Goal: Information Seeking & Learning: Obtain resource

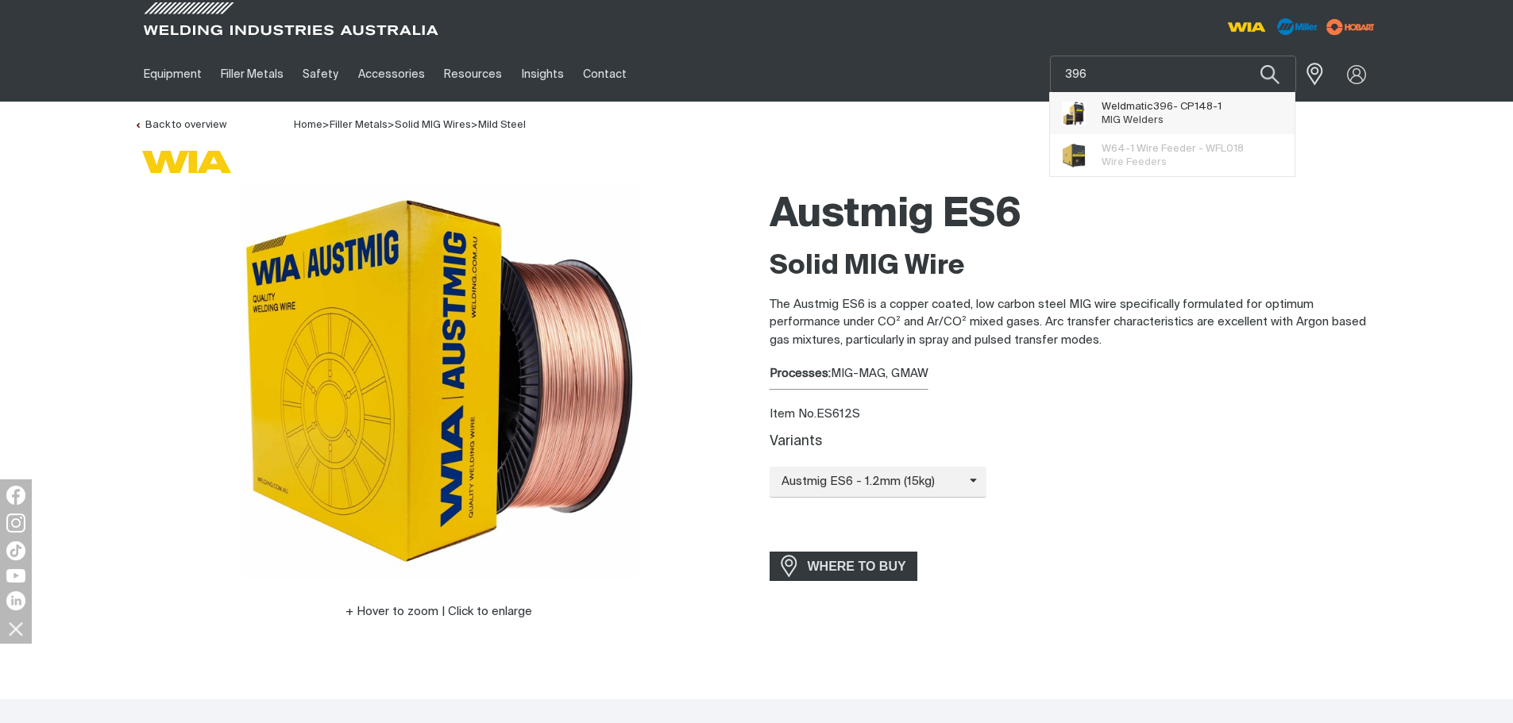
type input "396"
click at [1175, 119] on span "Weldmatic 396 - CP148-1 MIG Welders" at bounding box center [1161, 114] width 120 height 32
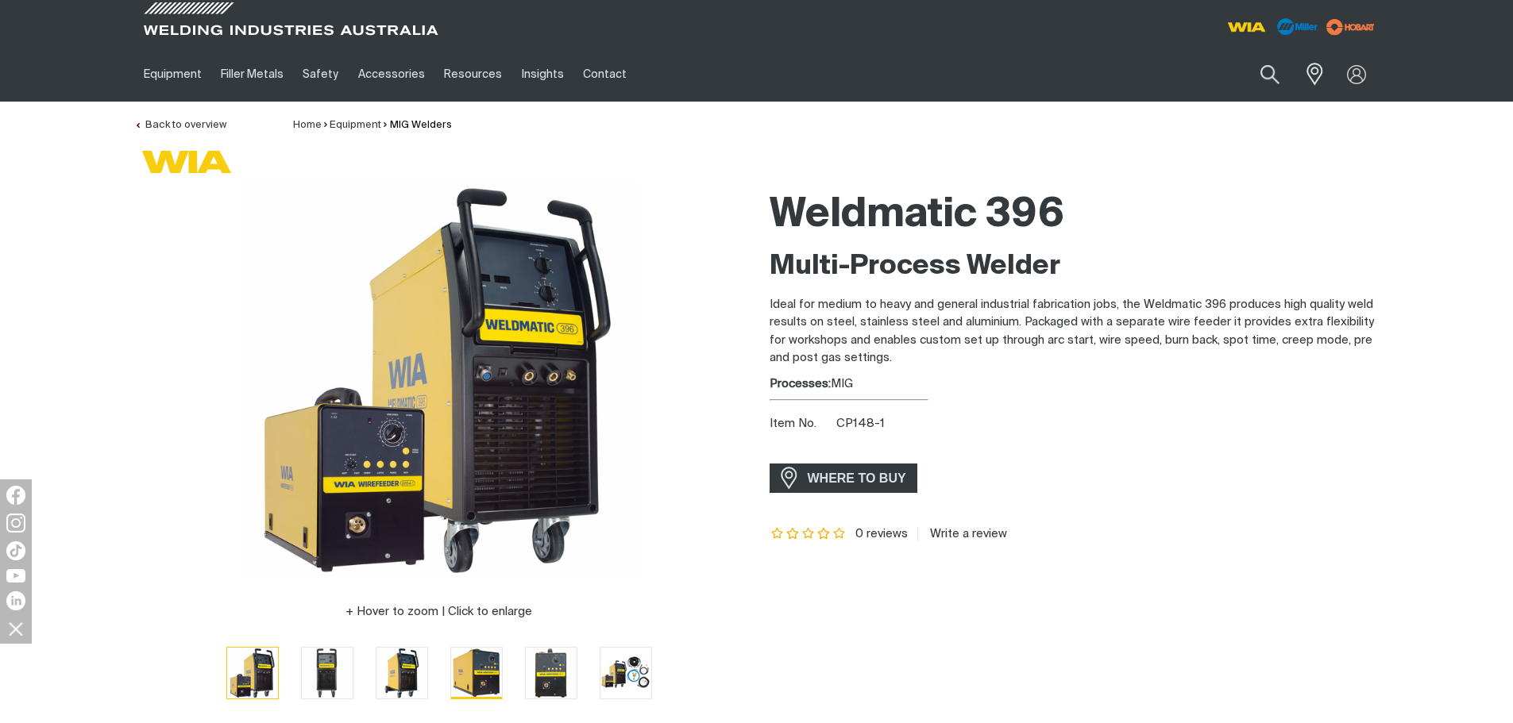
click at [484, 669] on img "Go to slide 4" at bounding box center [476, 673] width 51 height 51
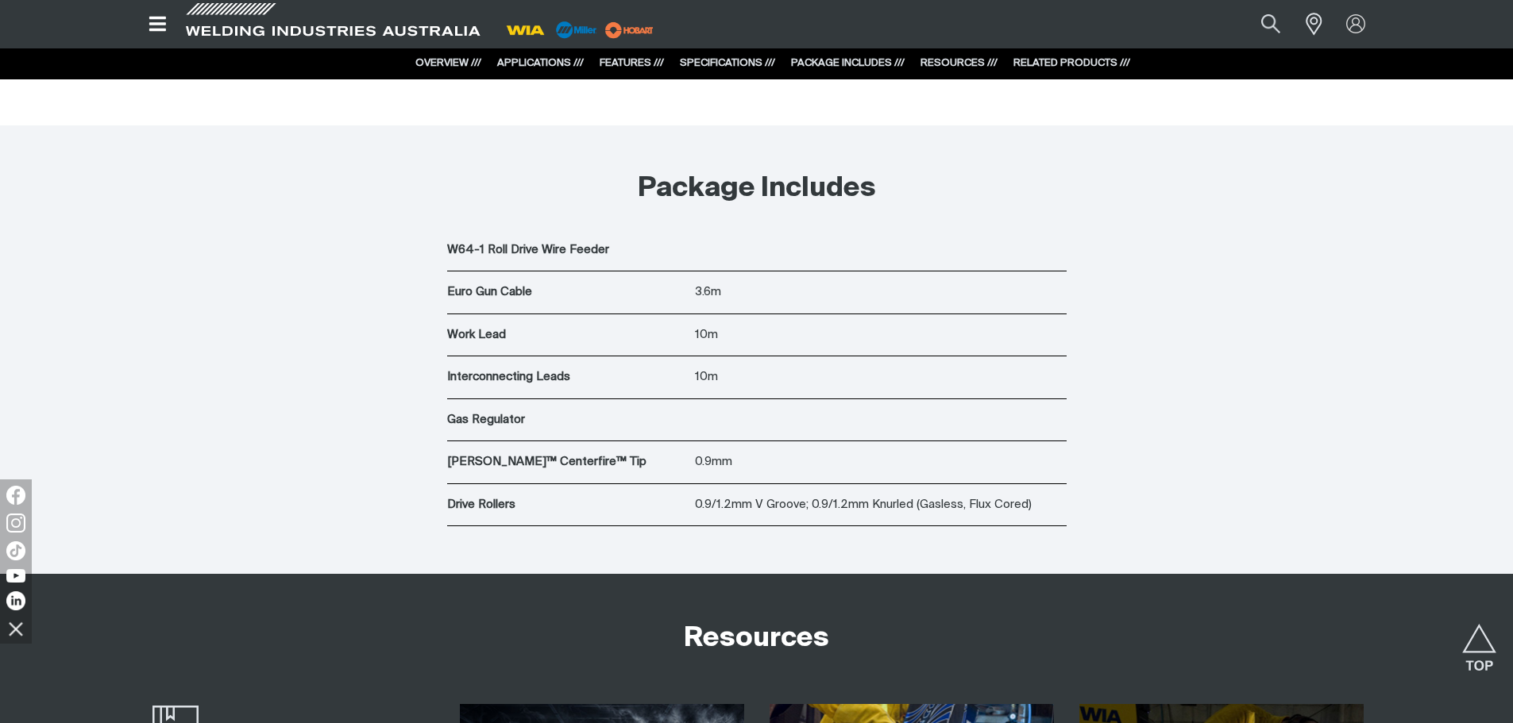
scroll to position [5717, 0]
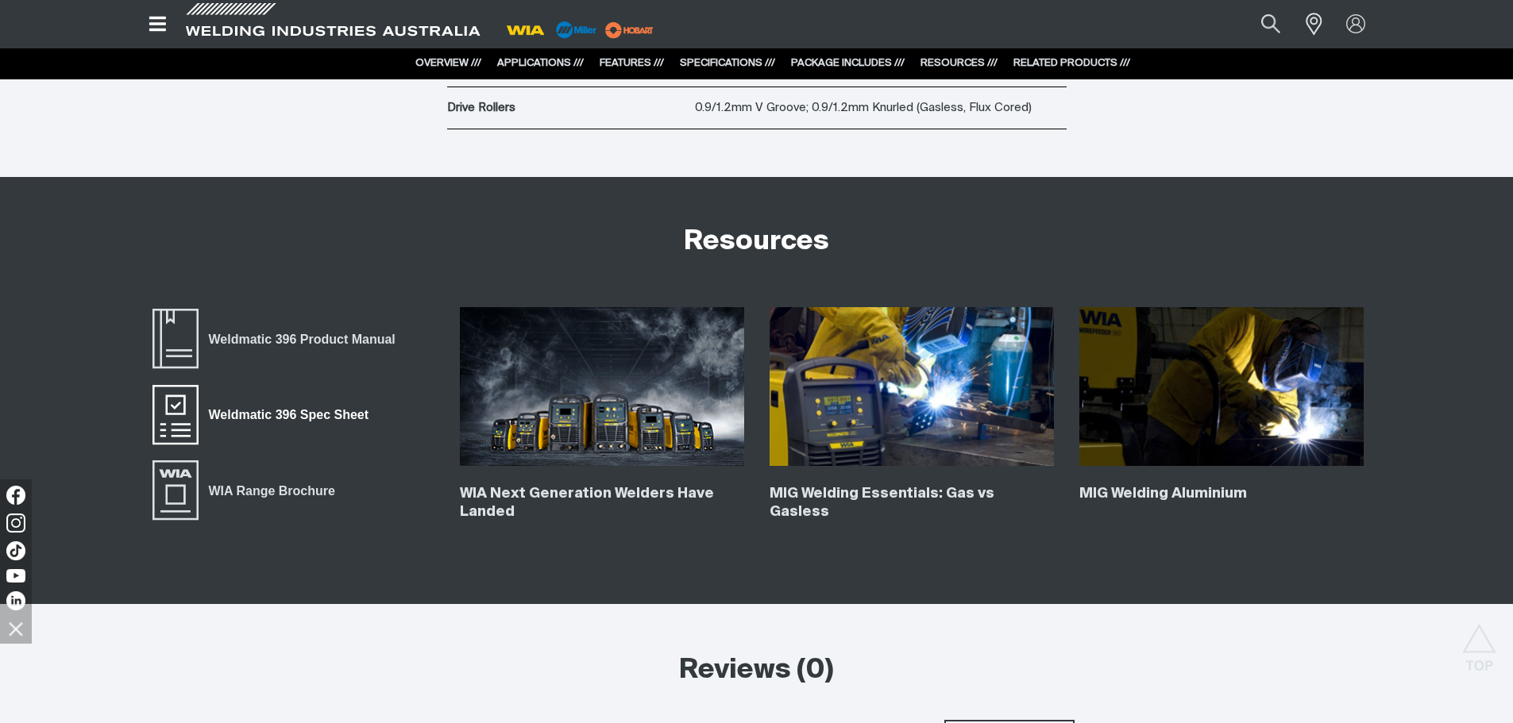
click at [325, 414] on span "Weldmatic 396 Spec Sheet" at bounding box center [288, 415] width 180 height 21
click at [1285, 21] on button "Search products" at bounding box center [1270, 23] width 64 height 43
click at [1235, 27] on input "Search" at bounding box center [1173, 24] width 245 height 34
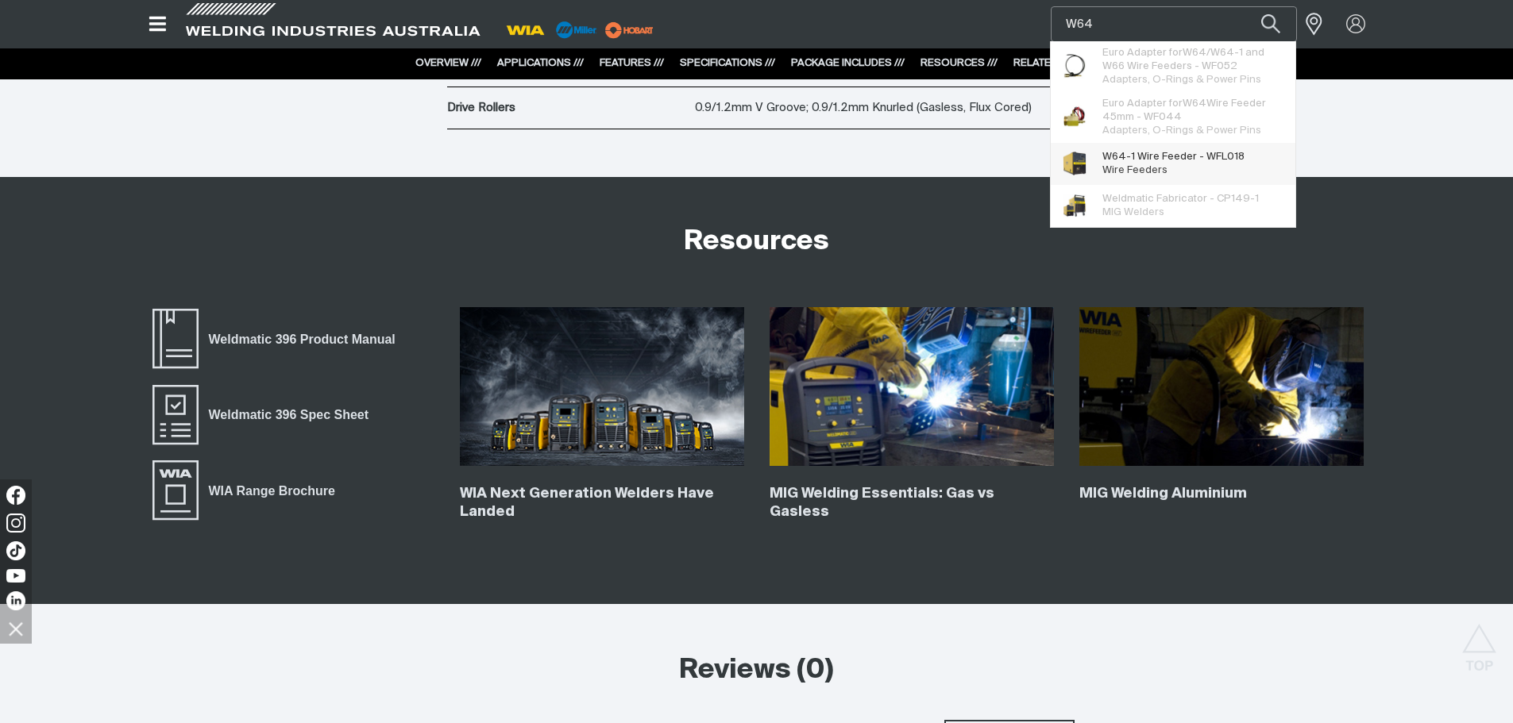
type input "W64"
click at [1189, 158] on span "W64 -1 Wire Feeder - WFL018" at bounding box center [1173, 156] width 142 height 13
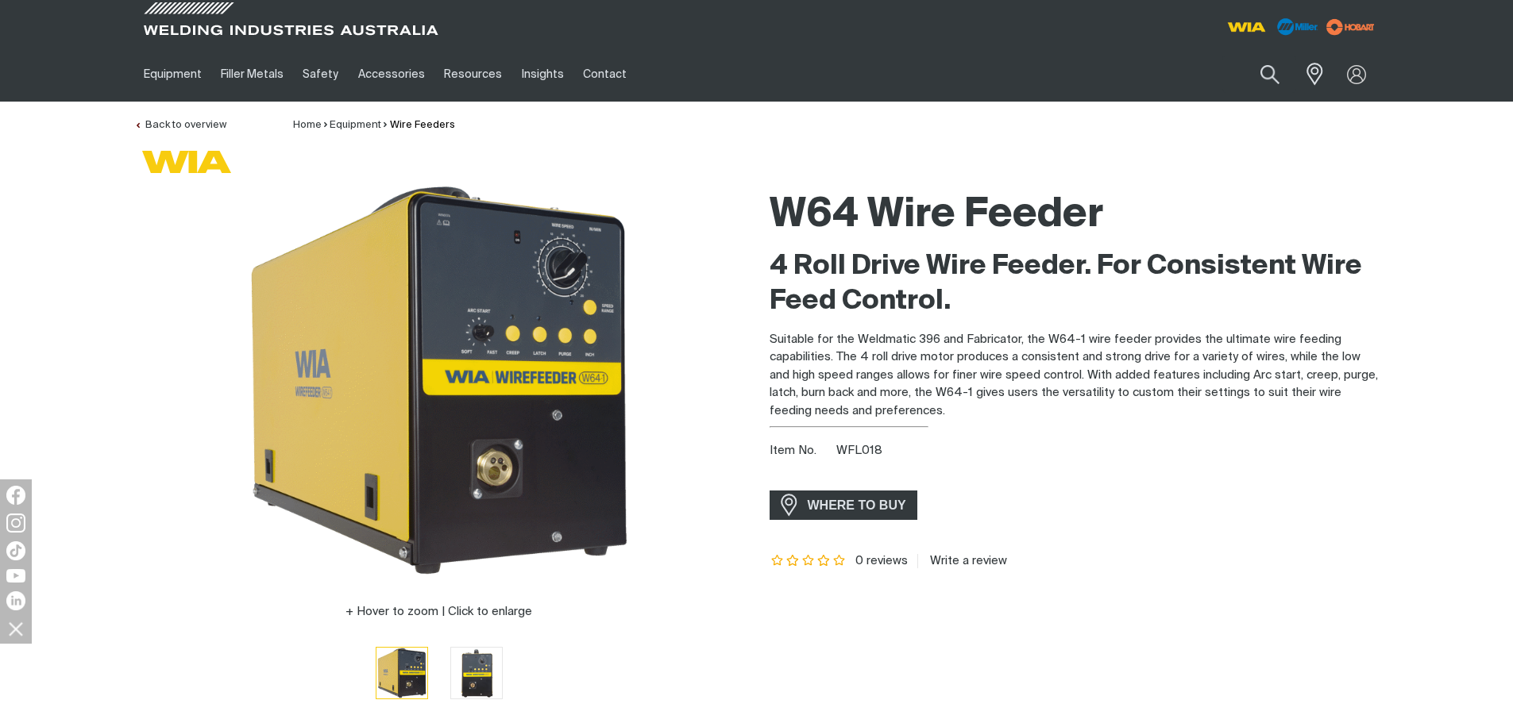
click at [863, 451] on span "WFL018" at bounding box center [859, 451] width 46 height 12
copy span "WFL018"
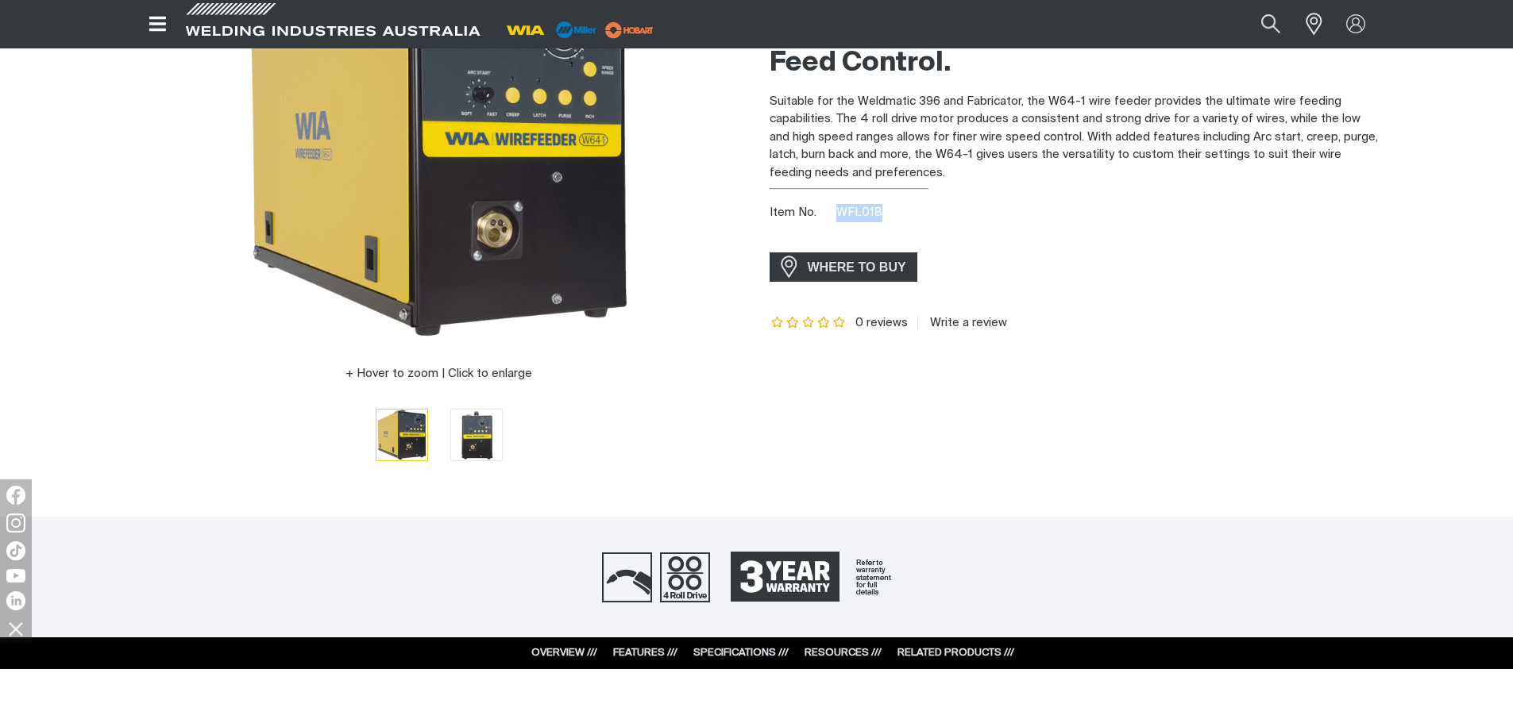
scroll to position [397, 0]
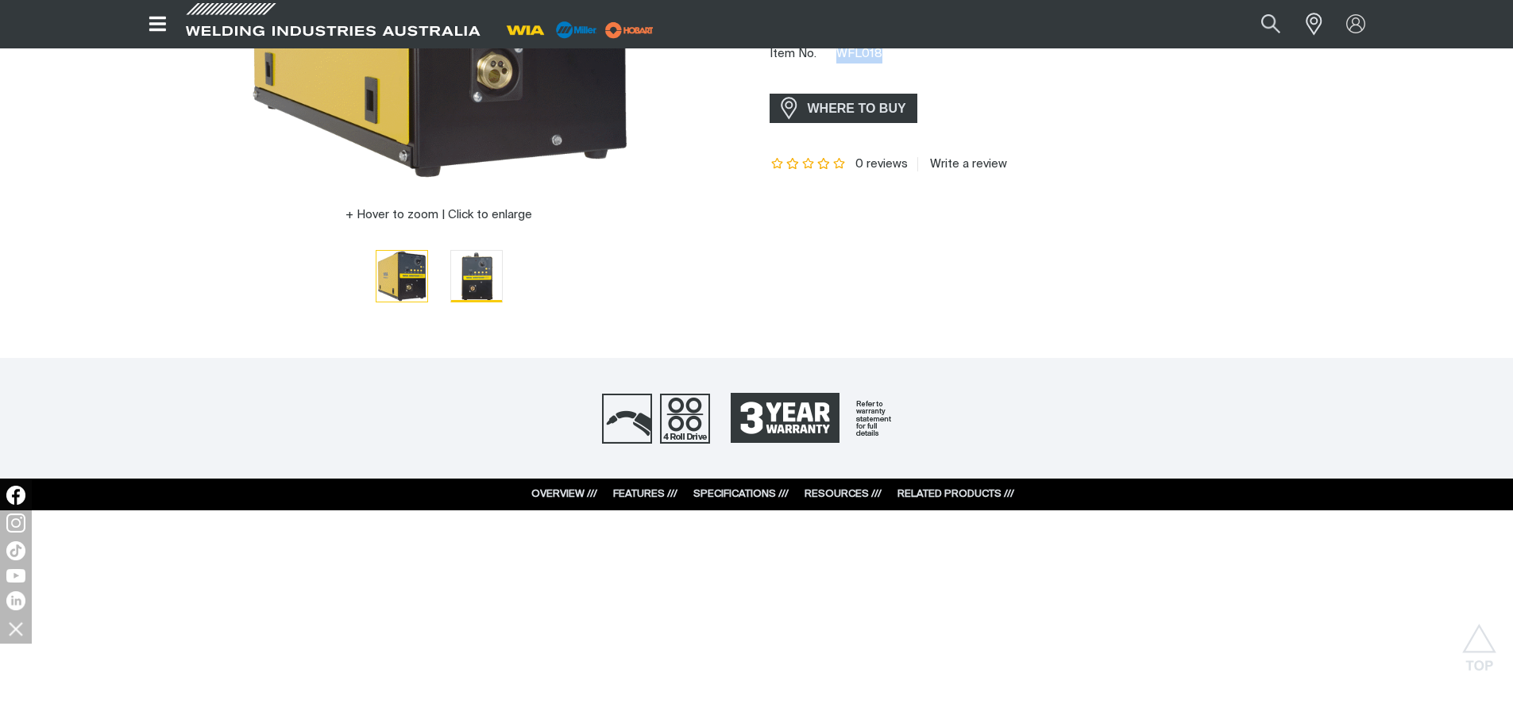
click at [500, 279] on img "Go to slide 2" at bounding box center [476, 276] width 51 height 51
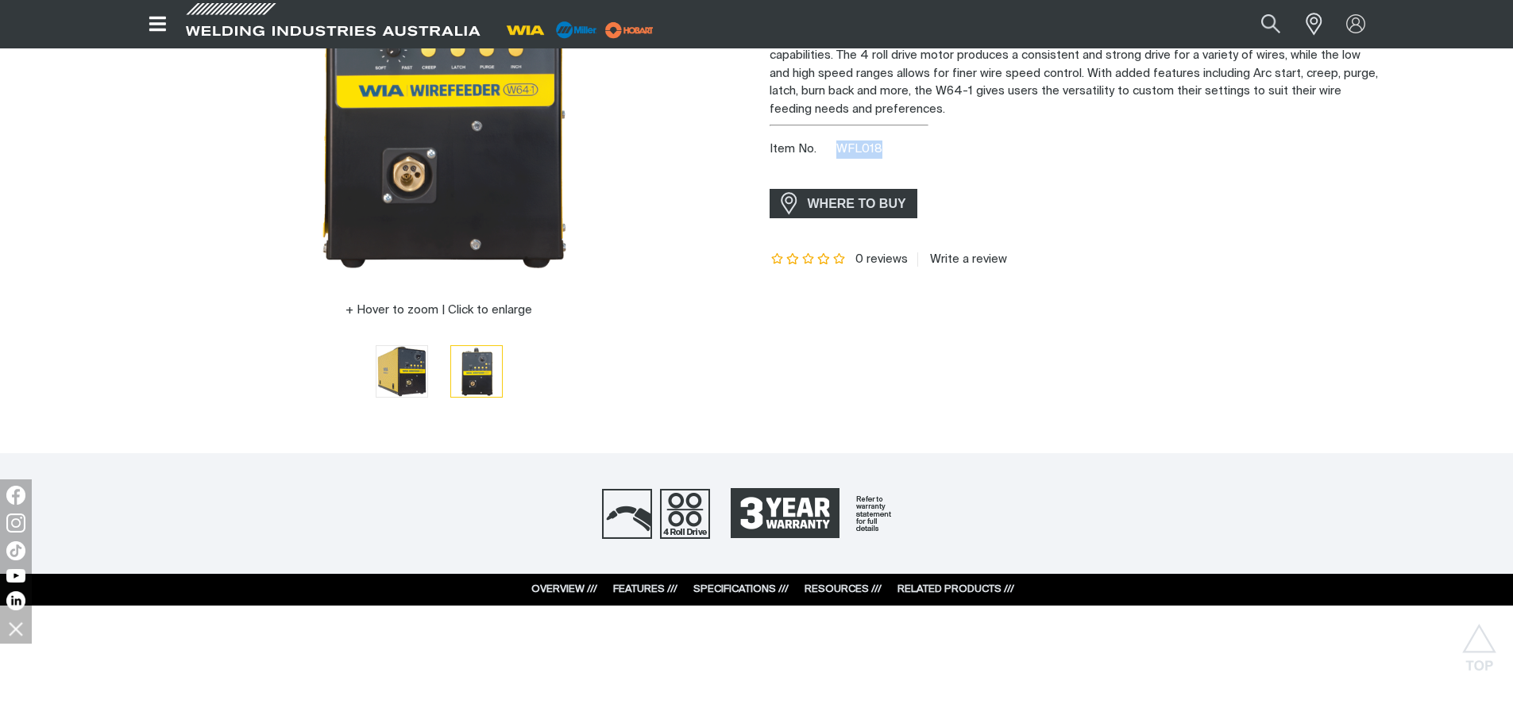
scroll to position [0, 0]
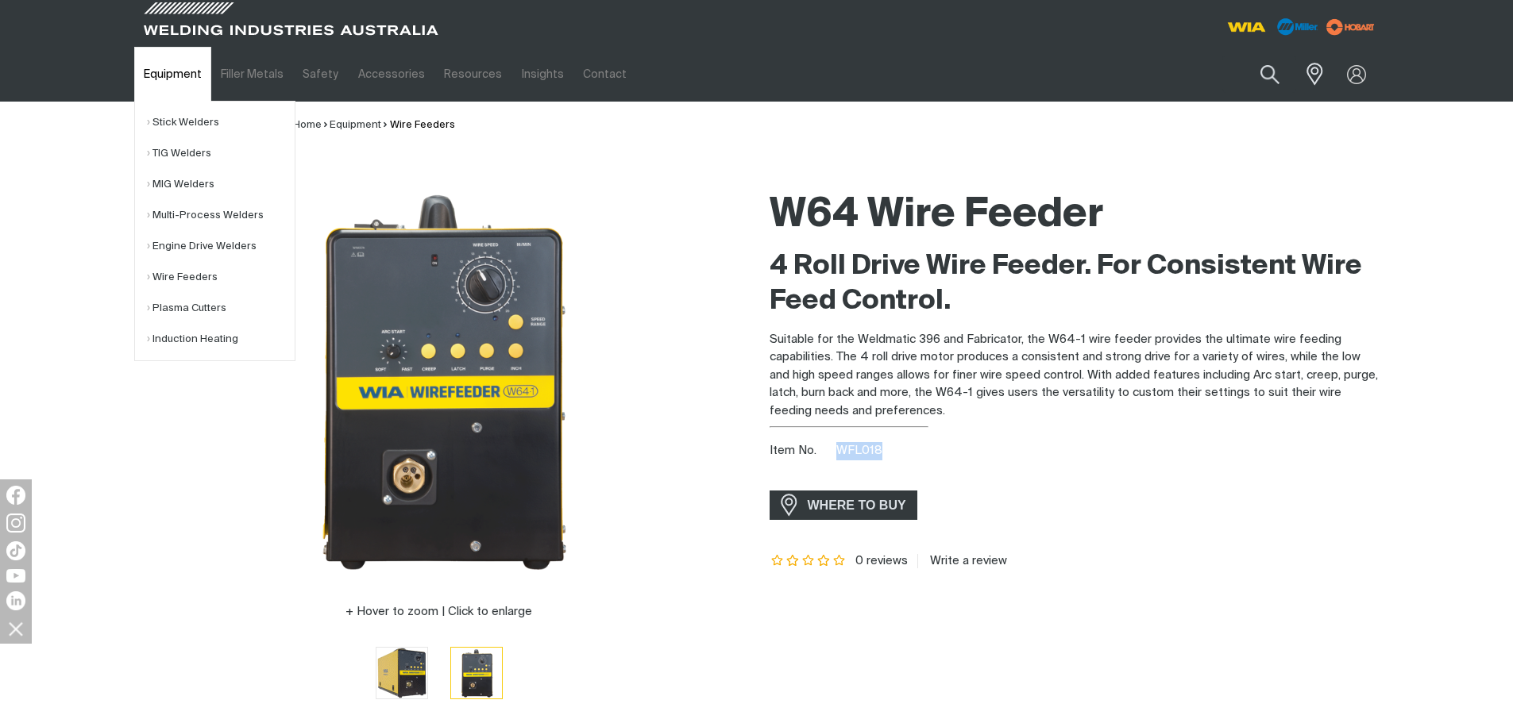
click at [137, 58] on link "Equipment" at bounding box center [172, 74] width 77 height 55
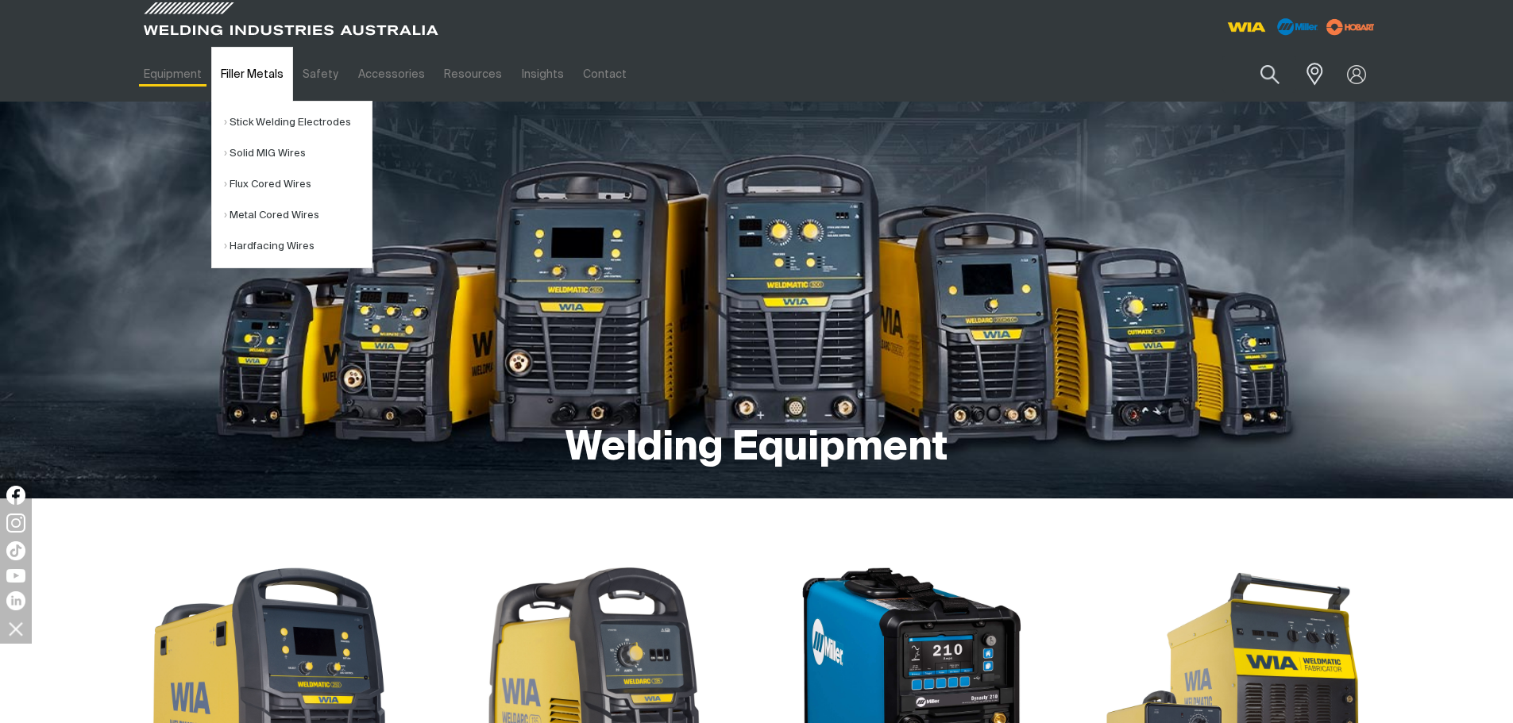
click at [239, 56] on link "Filler Metals" at bounding box center [252, 74] width 82 height 55
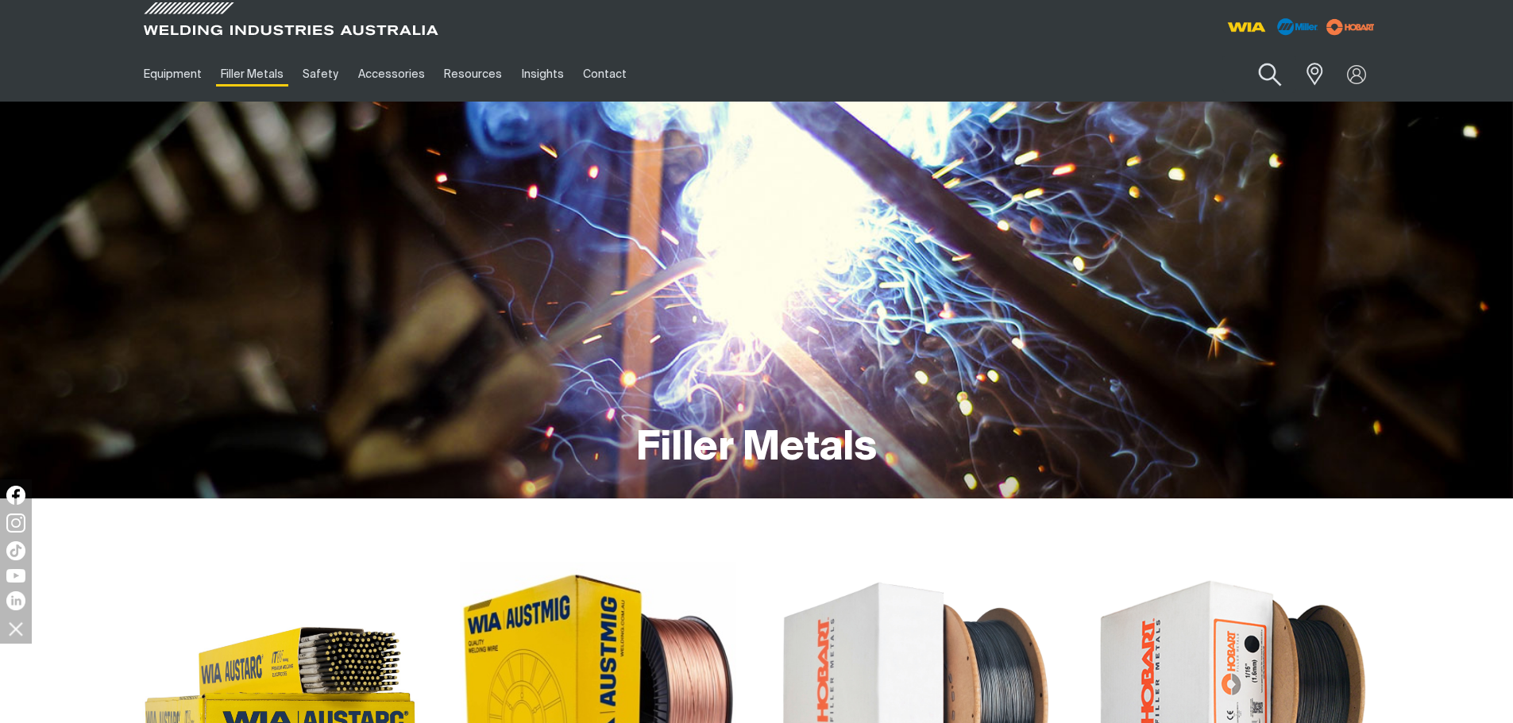
click at [1267, 66] on button "Search products" at bounding box center [1269, 74] width 64 height 45
click at [1196, 70] on input "Search" at bounding box center [1172, 74] width 245 height 36
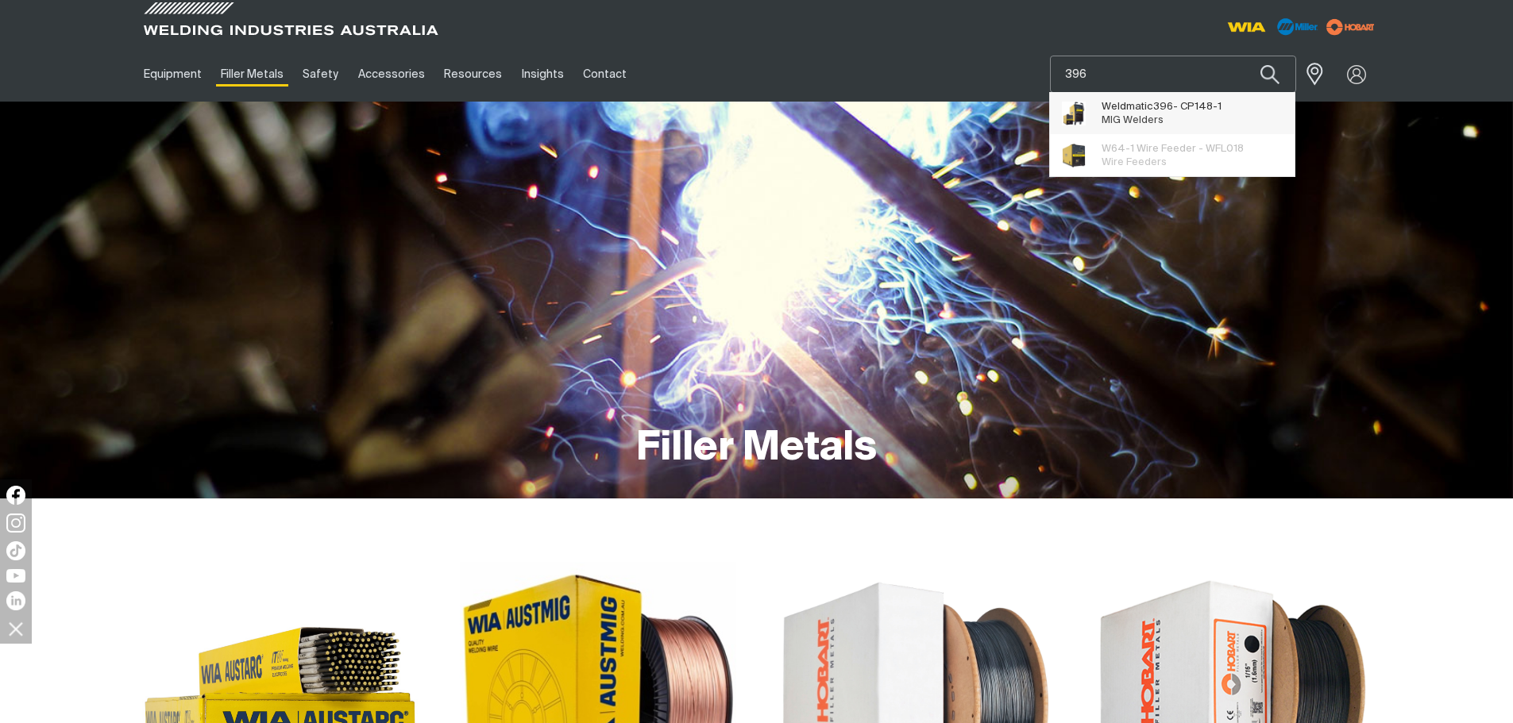
type input "396"
click at [1204, 121] on span "Weldmatic 396 - CP148-1 MIG Welders" at bounding box center [1161, 114] width 120 height 32
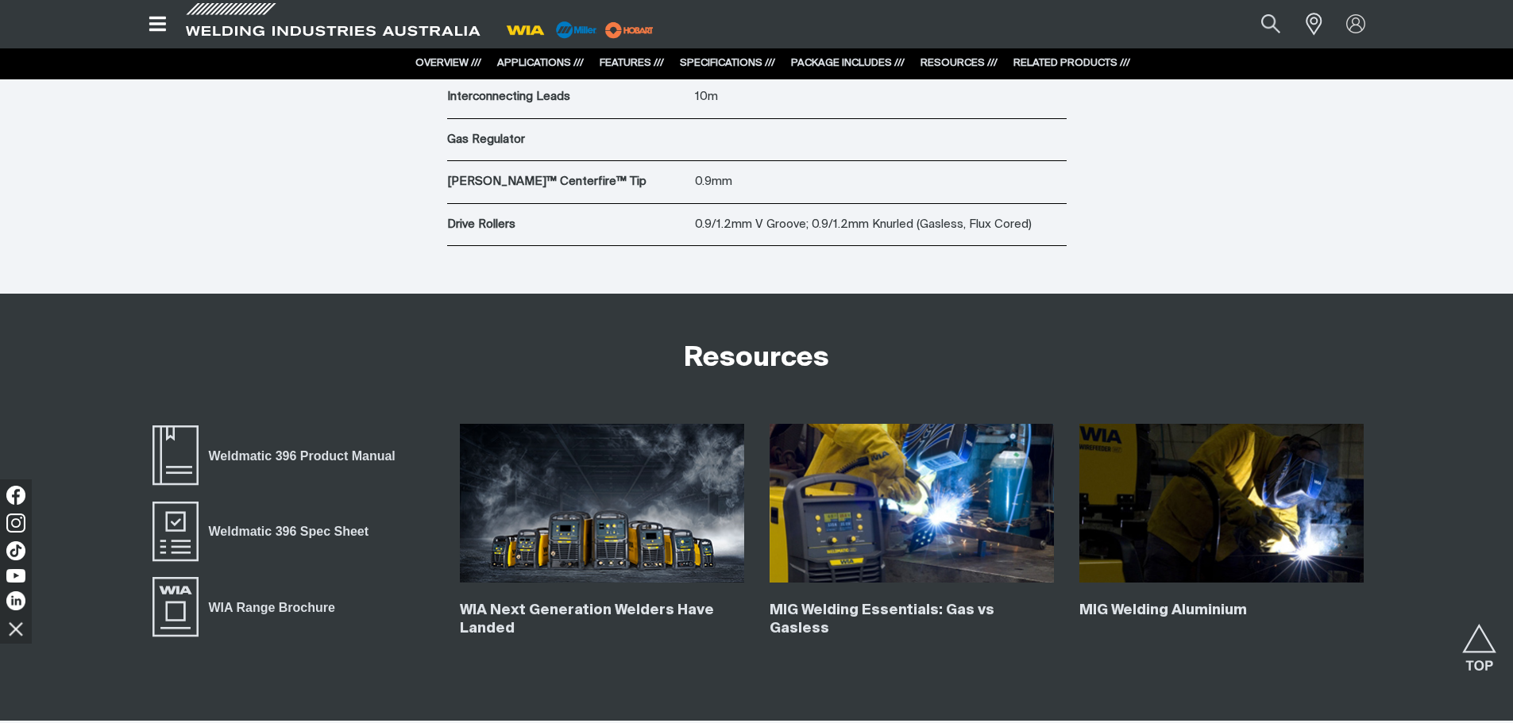
scroll to position [5717, 0]
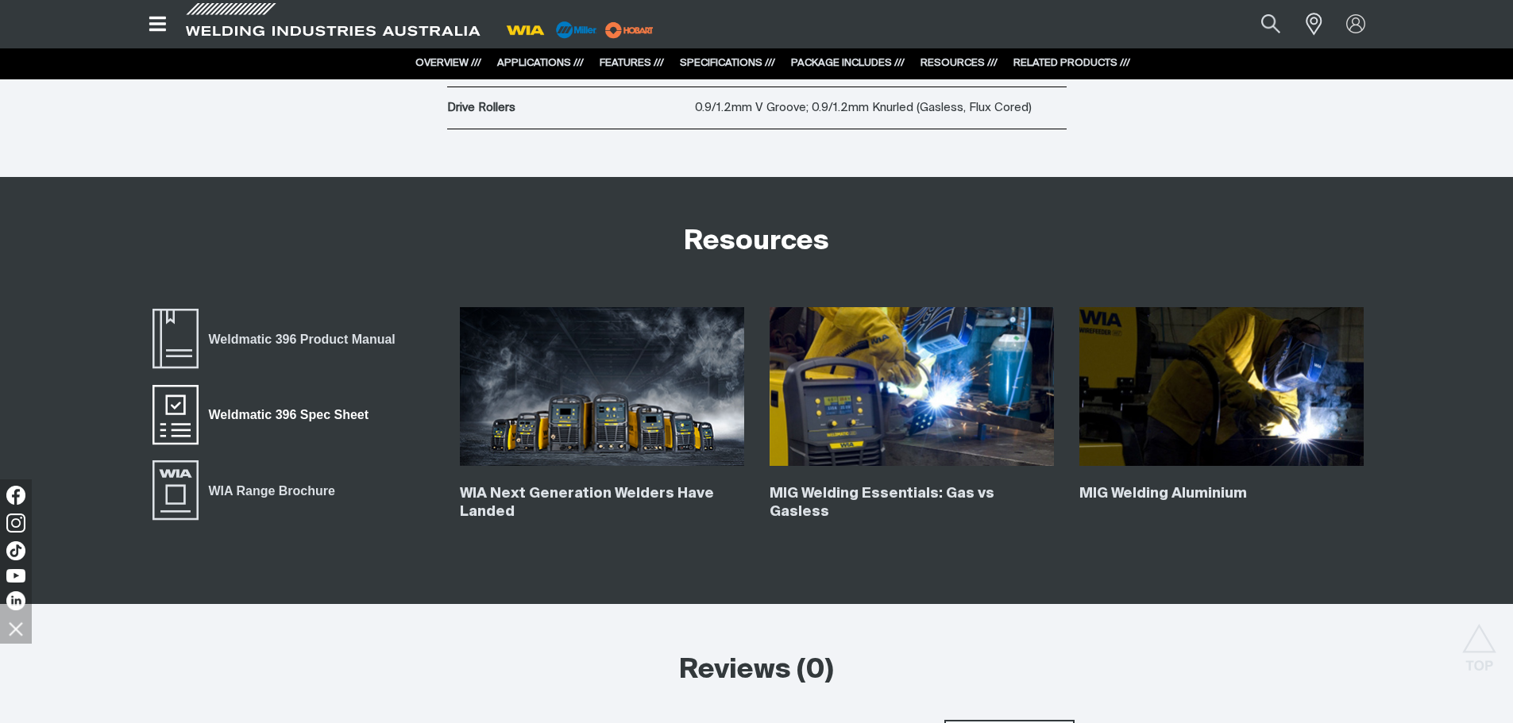
click at [328, 417] on span "Weldmatic 396 Spec Sheet" at bounding box center [288, 415] width 180 height 21
click at [299, 414] on span "Weldmatic 396 Spec Sheet" at bounding box center [288, 415] width 180 height 21
click at [243, 333] on span "Weldmatic 396 Product Manual" at bounding box center [301, 339] width 207 height 21
